Goal: Information Seeking & Learning: Check status

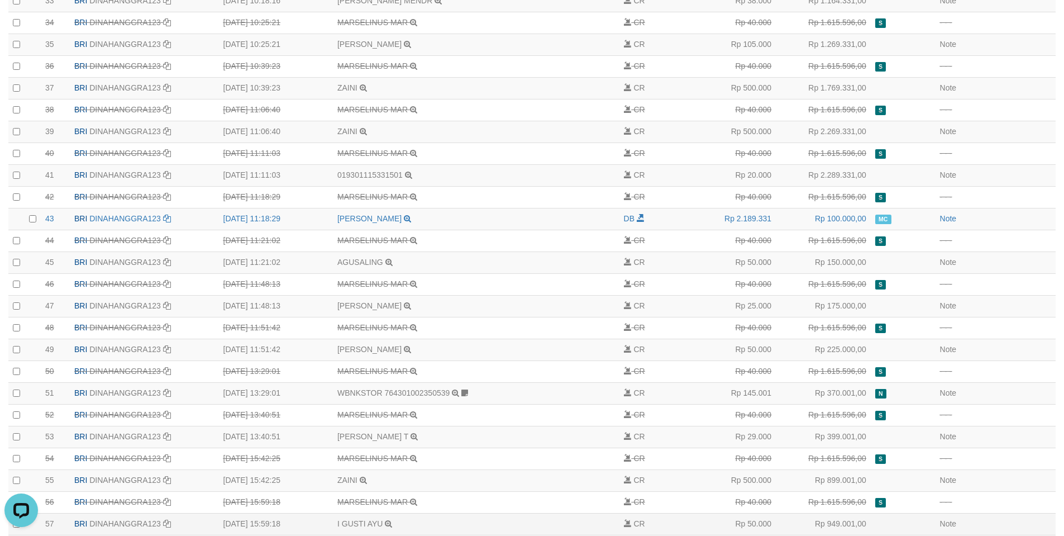
scroll to position [1006, 0]
